Goal: Answer question/provide support: Share knowledge or assist other users

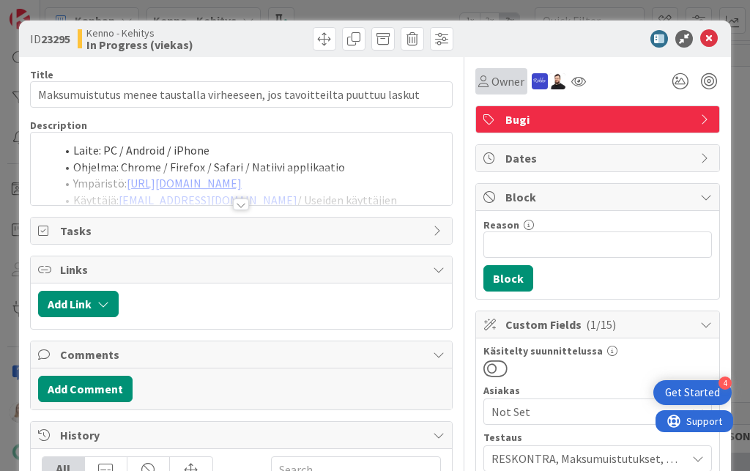
click at [497, 81] on span "Owner" at bounding box center [507, 81] width 33 height 18
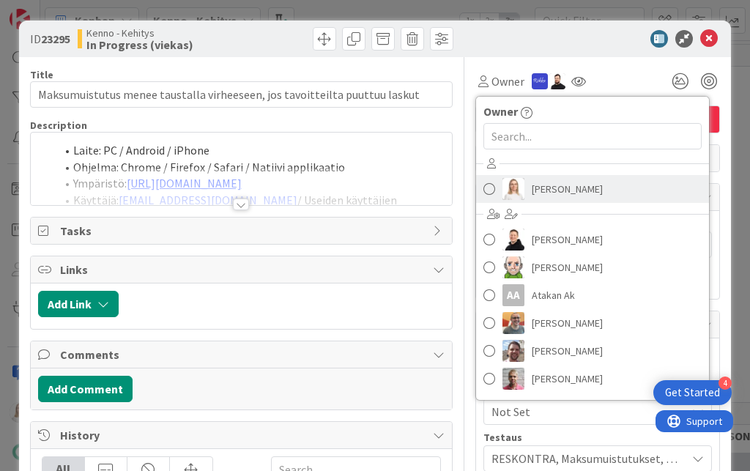
click at [539, 193] on span "[PERSON_NAME]" at bounding box center [566, 189] width 71 height 22
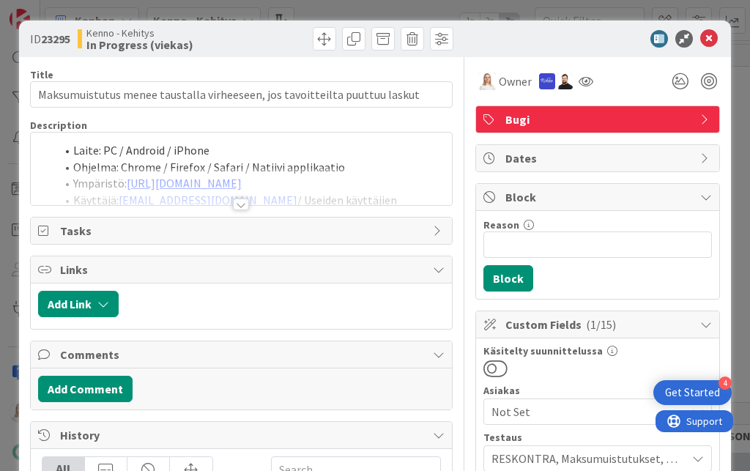
click at [243, 200] on div at bounding box center [241, 204] width 16 height 12
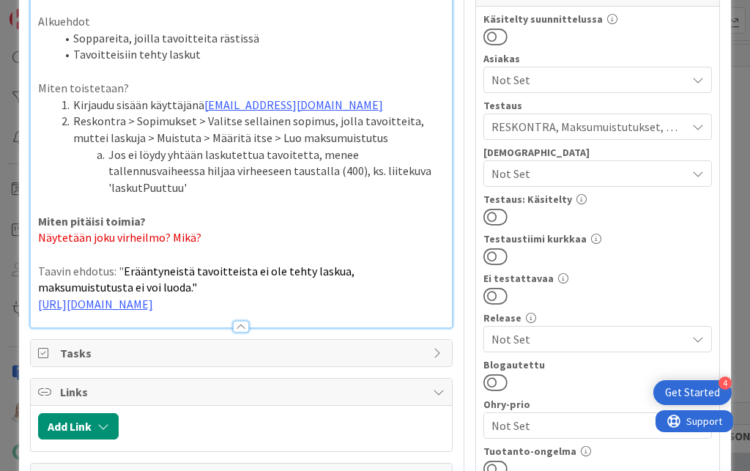
scroll to position [328, 0]
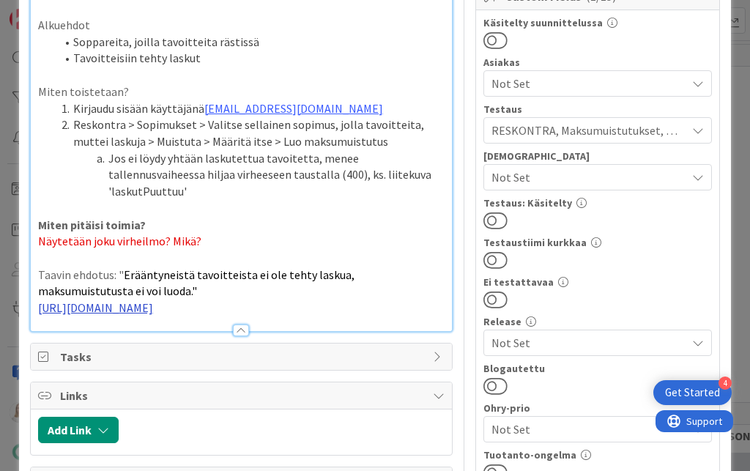
click at [136, 300] on link "[URL][DOMAIN_NAME]" at bounding box center [95, 307] width 115 height 15
click at [171, 308] on link "[URL][DOMAIN_NAME]" at bounding box center [191, 313] width 100 height 19
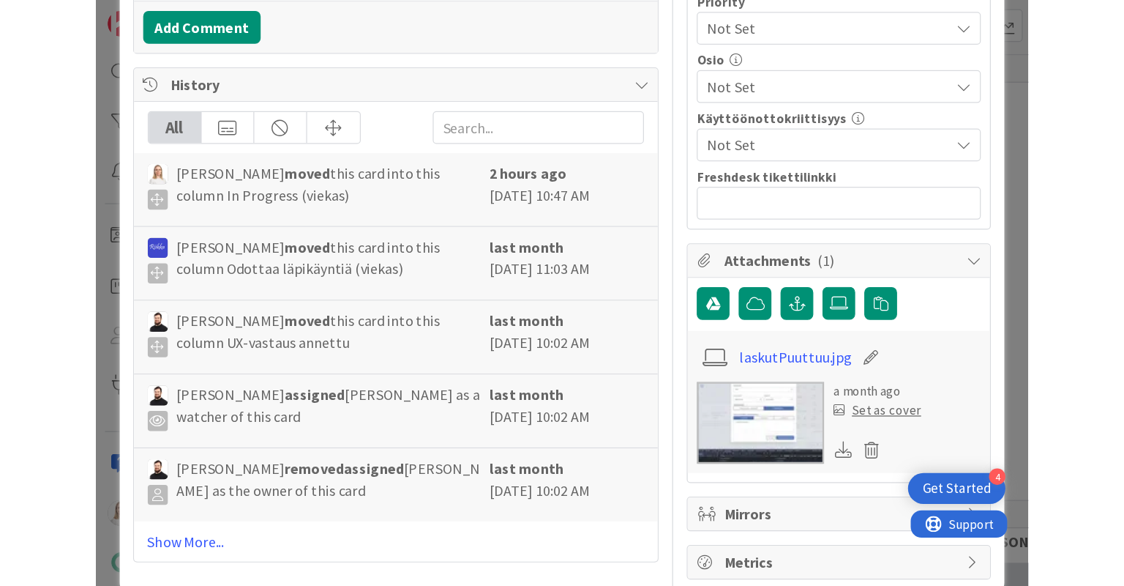
scroll to position [818, 0]
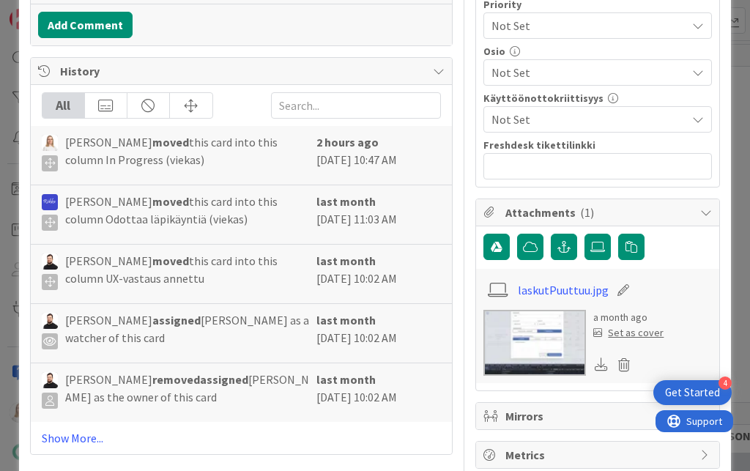
click at [523, 328] on img at bounding box center [534, 343] width 102 height 66
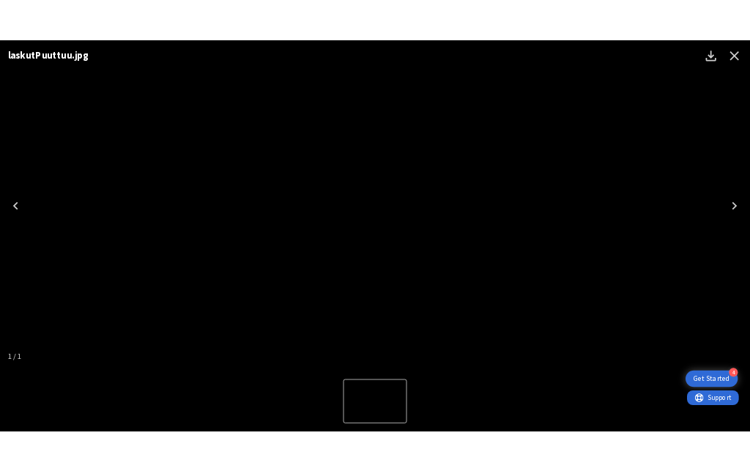
scroll to position [722, 0]
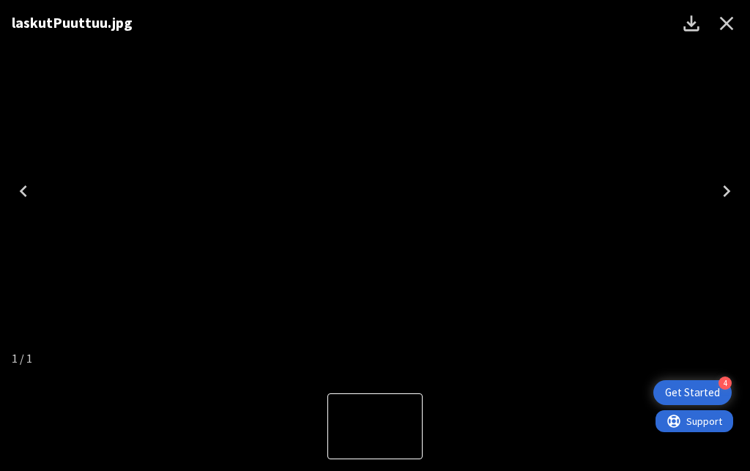
click at [722, 26] on icon "Close" at bounding box center [725, 23] width 23 height 23
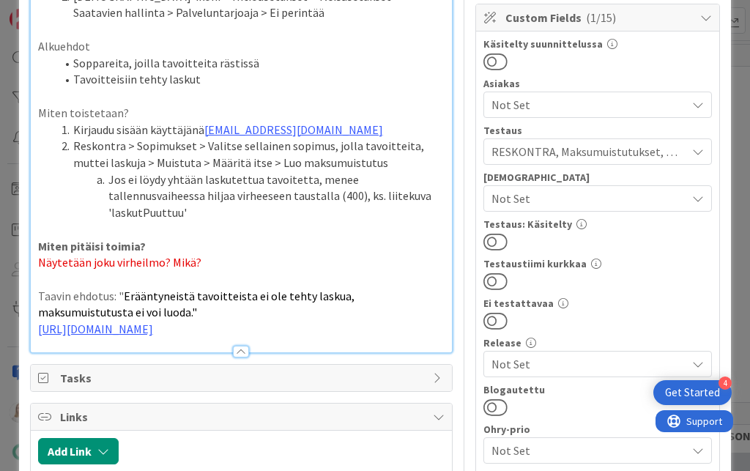
scroll to position [306, 0]
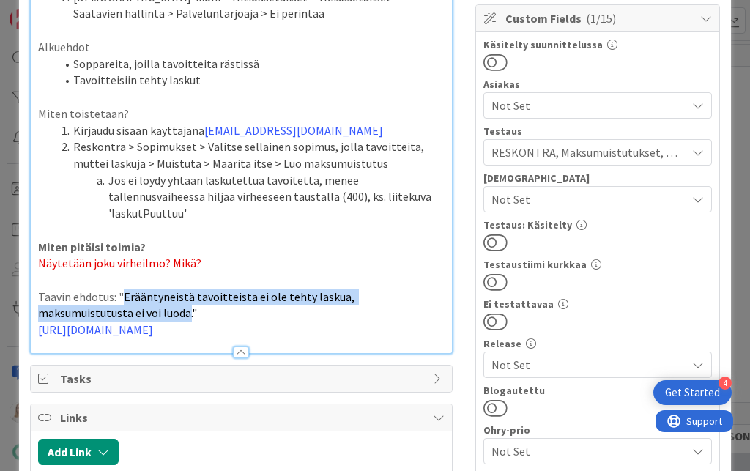
drag, startPoint x: 122, startPoint y: 257, endPoint x: 83, endPoint y: 269, distance: 39.8
click at [83, 289] on span "Erääntyneistä tavoitteista ei ole tehty laskua, maksumuistutusta ei voi luoda."" at bounding box center [197, 304] width 318 height 31
copy p "Erääntyneistä tavoitteista ei ole tehty laskua, maksumuistutusta ei voi luoda."
